Goal: Entertainment & Leisure: Consume media (video, audio)

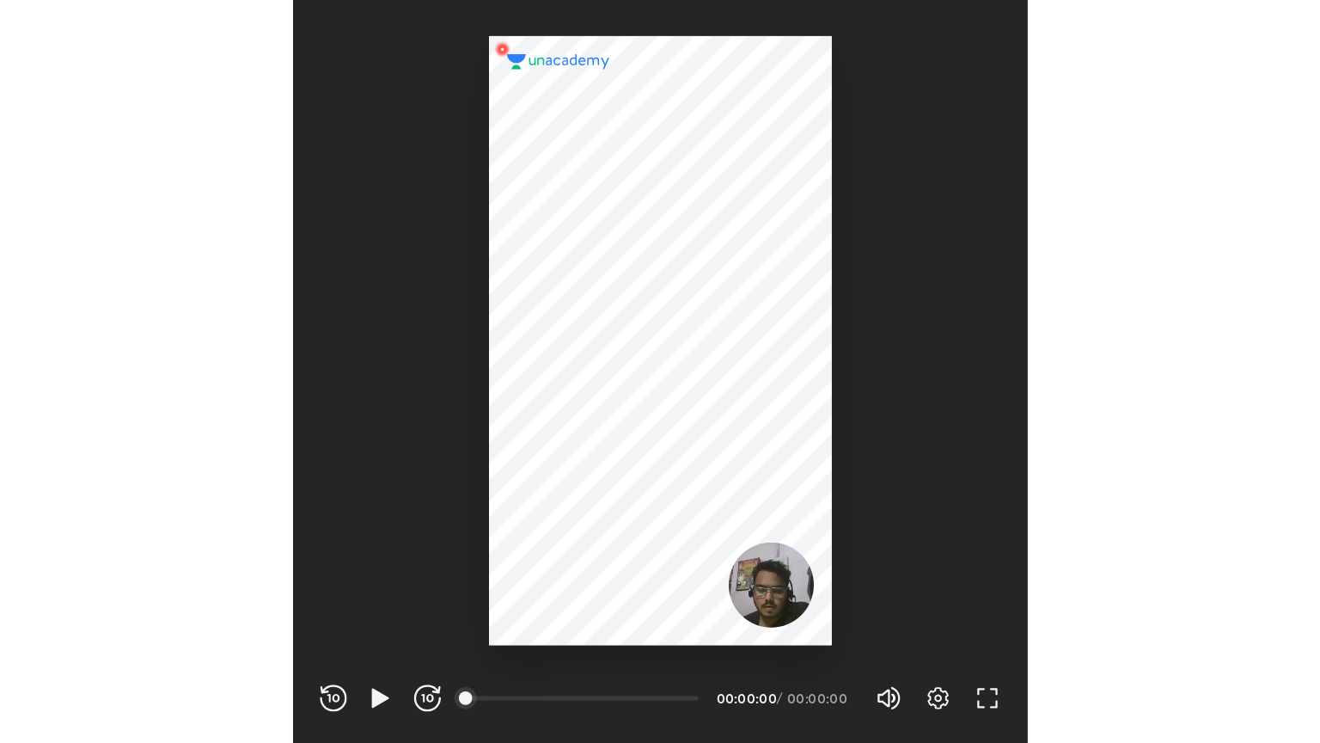
scroll to position [570, 564]
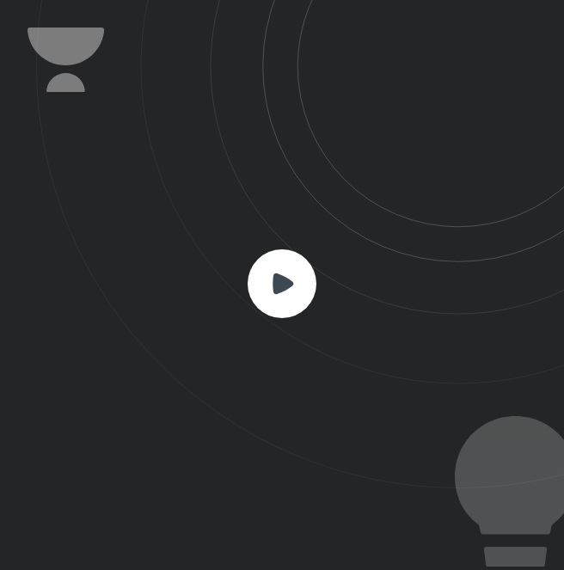
click at [279, 263] on rect at bounding box center [282, 283] width 69 height 69
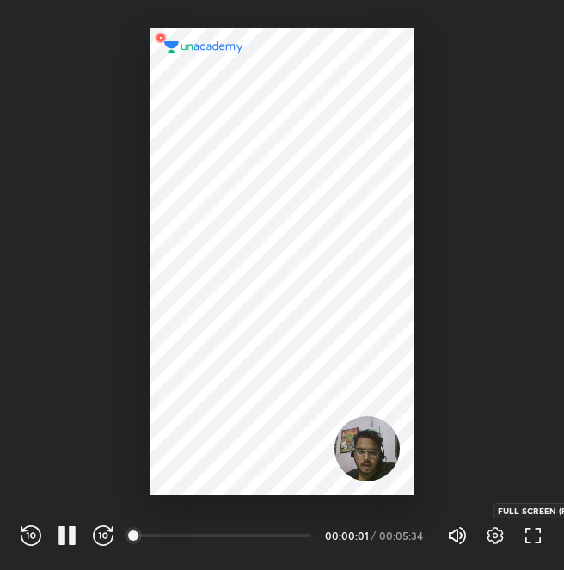
click at [536, 534] on icon "button" at bounding box center [533, 535] width 21 height 21
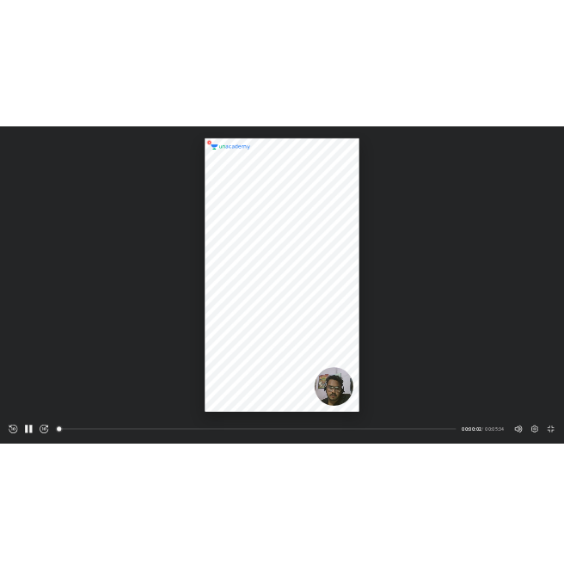
scroll to position [743, 1320]
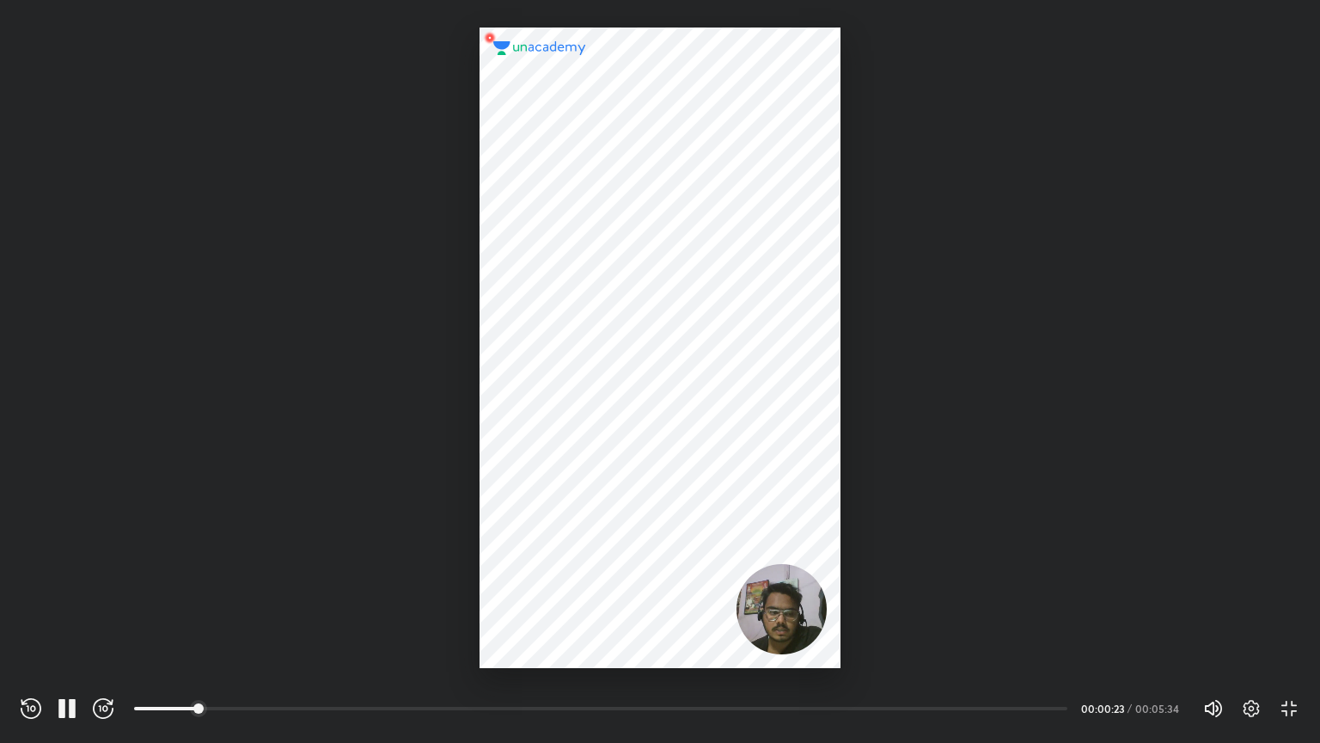
drag, startPoint x: 536, startPoint y: 534, endPoint x: 703, endPoint y: 646, distance: 201.9
click at [563, 569] on div at bounding box center [660, 348] width 360 height 640
click at [563, 569] on div "REWIND (J) PAUSE (K) FORWARD (L) 00:00 00:04:10 / 00:05:34 Volume (M) 100% Sett…" at bounding box center [660, 705] width 1320 height 75
click at [563, 569] on icon "button" at bounding box center [1252, 708] width 16 height 17
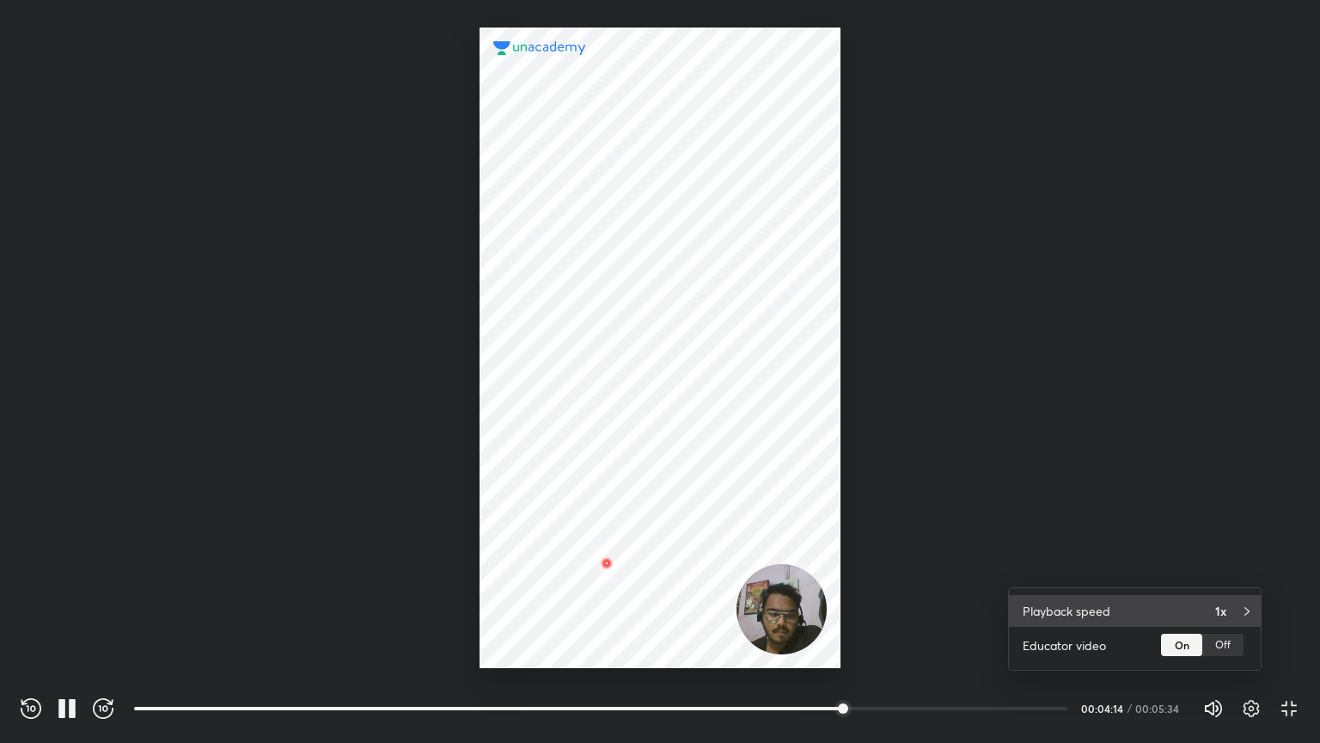
click at [563, 569] on div "Playback speed 1x" at bounding box center [1135, 611] width 252 height 32
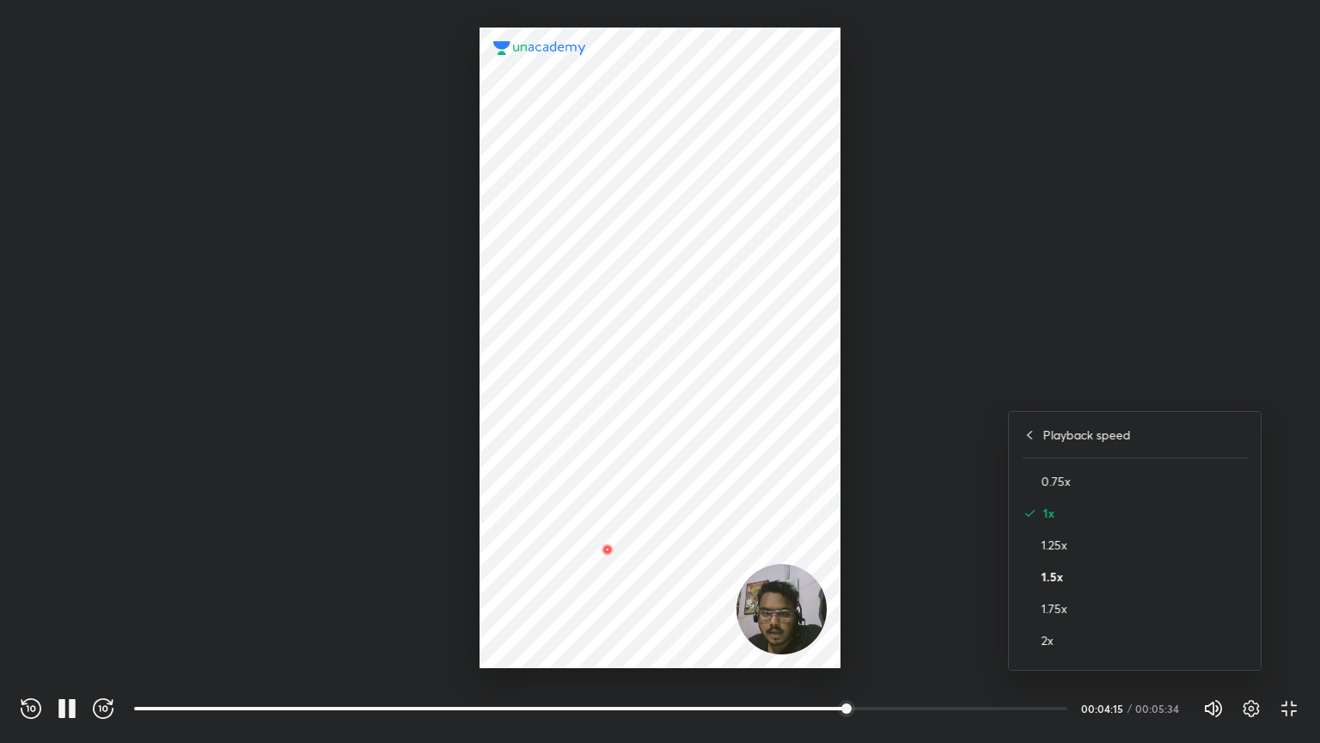
click at [563, 569] on h4 "1.5x" at bounding box center [1144, 576] width 205 height 18
click at [563, 444] on div at bounding box center [660, 371] width 1320 height 743
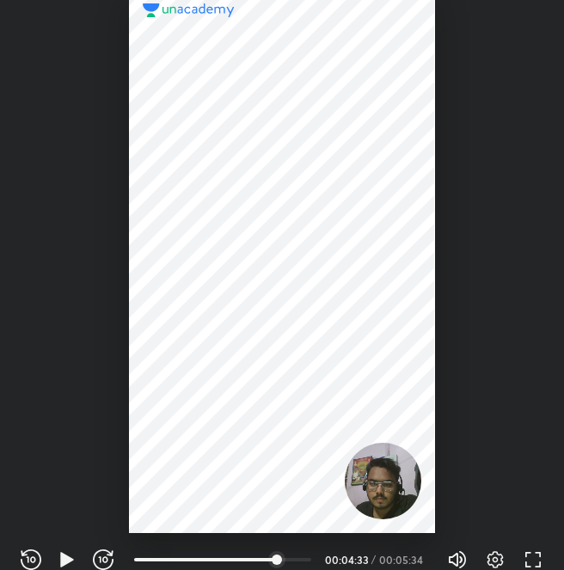
scroll to position [570, 564]
